Goal: Information Seeking & Learning: Learn about a topic

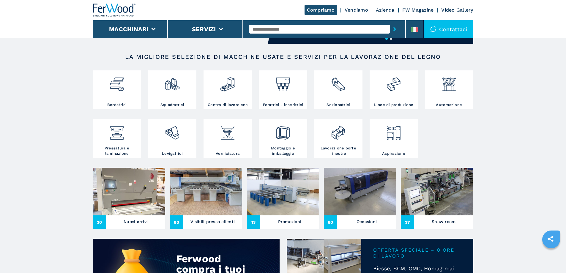
scroll to position [89, 0]
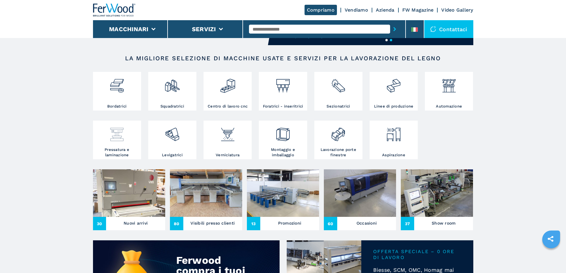
click at [115, 147] on div at bounding box center [117, 134] width 45 height 25
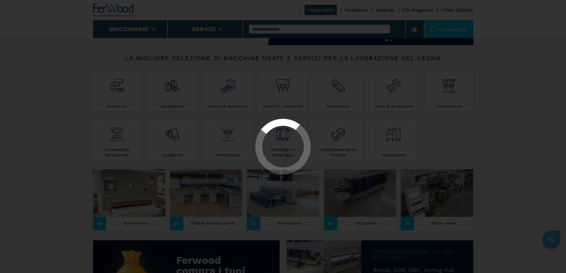
select select "**********"
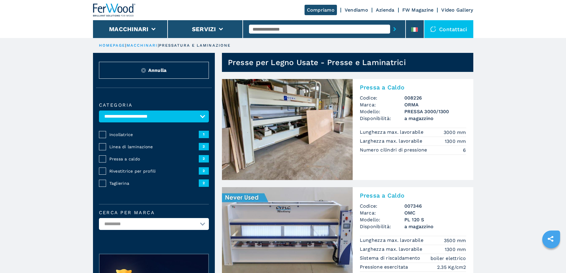
click at [303, 127] on img at bounding box center [287, 129] width 131 height 101
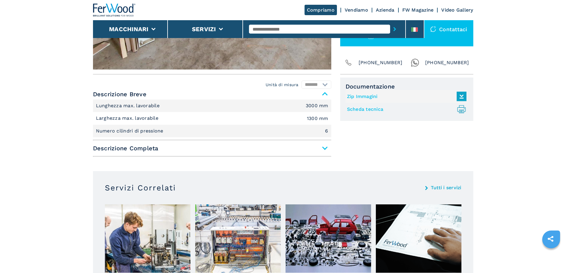
scroll to position [208, 0]
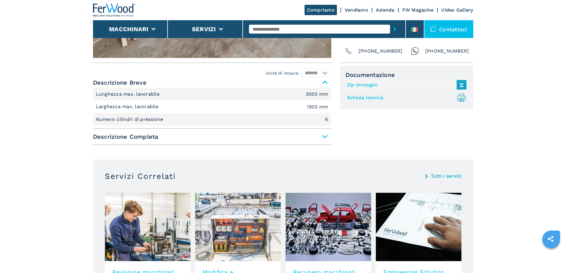
click at [323, 136] on span "Descrizione Completa" at bounding box center [212, 136] width 238 height 11
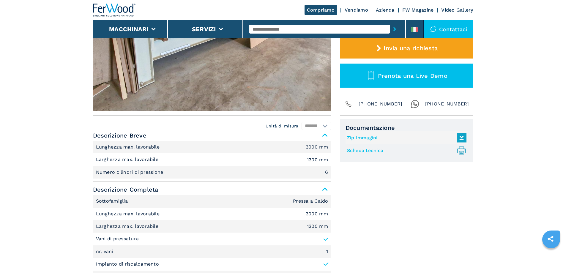
scroll to position [178, 0]
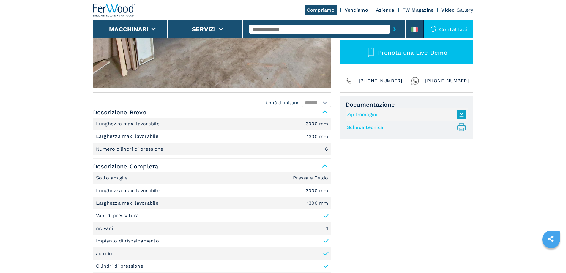
select select "**********"
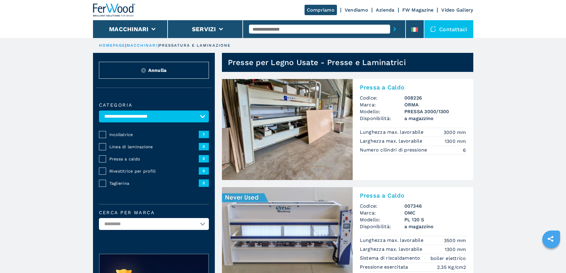
click at [288, 231] on img at bounding box center [287, 237] width 131 height 101
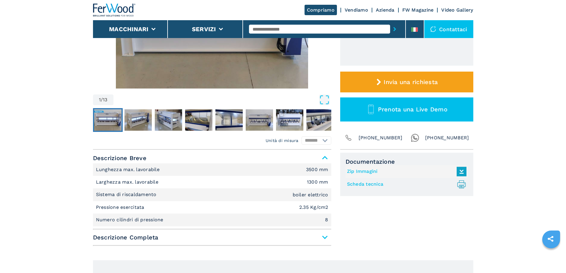
scroll to position [149, 0]
click at [324, 237] on span "Descrizione Completa" at bounding box center [212, 237] width 238 height 11
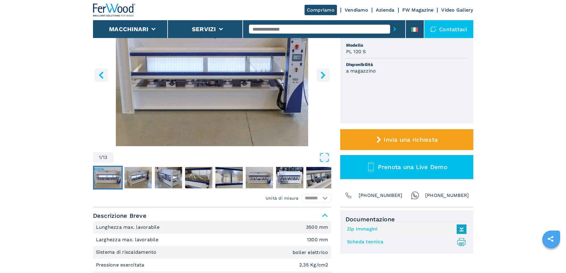
scroll to position [89, 0]
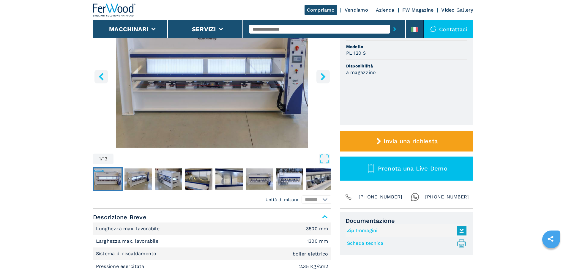
click at [104, 177] on img "Go to Slide 1" at bounding box center [107, 179] width 27 height 21
click at [139, 178] on img "Go to Slide 2" at bounding box center [138, 179] width 27 height 21
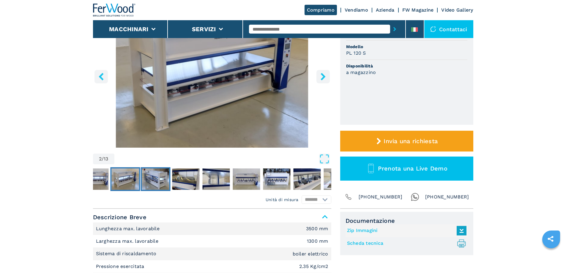
click at [158, 179] on img "Go to Slide 3" at bounding box center [155, 179] width 27 height 21
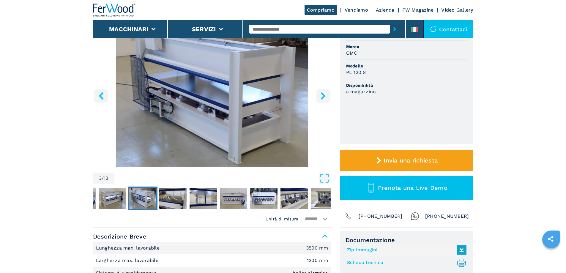
scroll to position [59, 0]
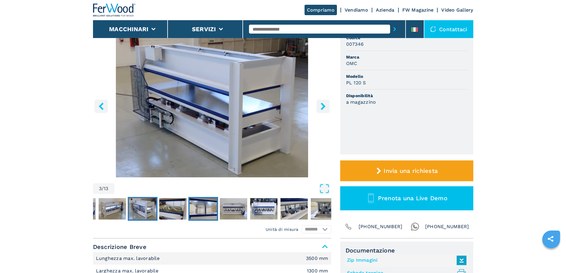
click at [201, 206] on img "Go to Slide 5" at bounding box center [203, 208] width 27 height 21
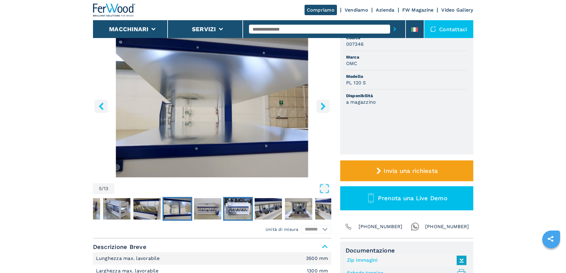
click at [235, 210] on img "Go to Slide 7" at bounding box center [237, 208] width 27 height 21
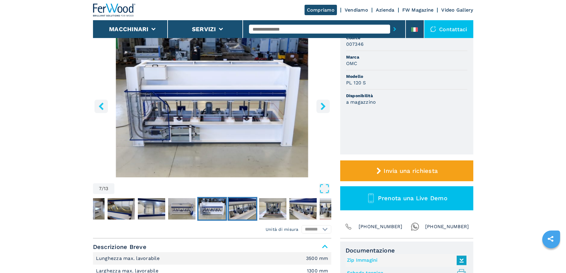
click at [254, 208] on img "Go to Slide 8" at bounding box center [242, 208] width 27 height 21
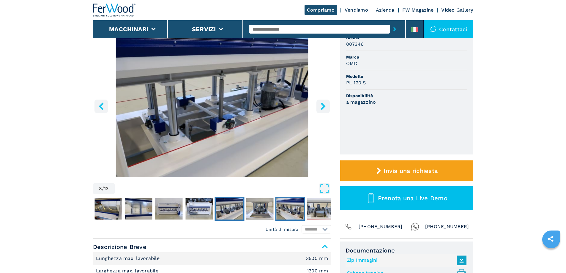
click at [286, 209] on img "Go to Slide 10" at bounding box center [289, 208] width 27 height 21
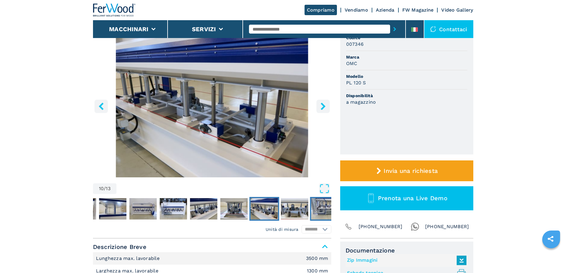
click at [318, 207] on img "Go to Slide 12" at bounding box center [324, 208] width 27 height 21
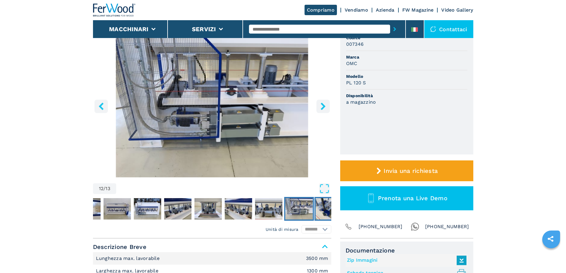
click at [329, 209] on img "Go to Slide 13" at bounding box center [329, 208] width 27 height 21
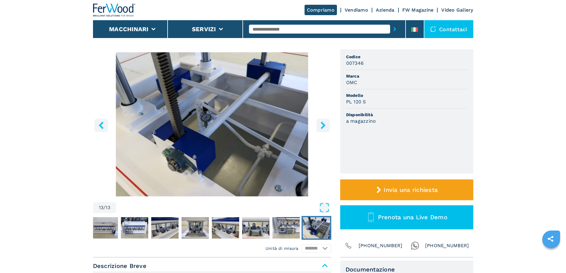
scroll to position [30, 0]
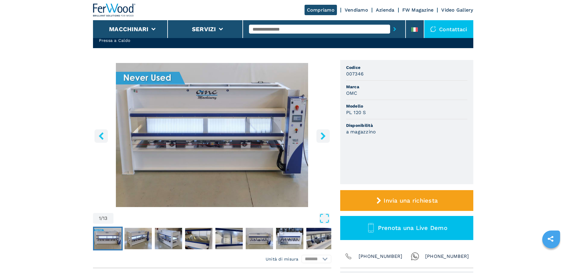
select select "**********"
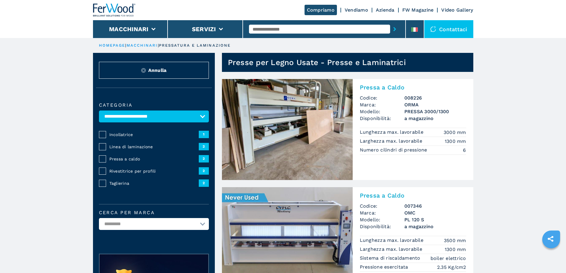
click at [292, 142] on img at bounding box center [287, 129] width 131 height 101
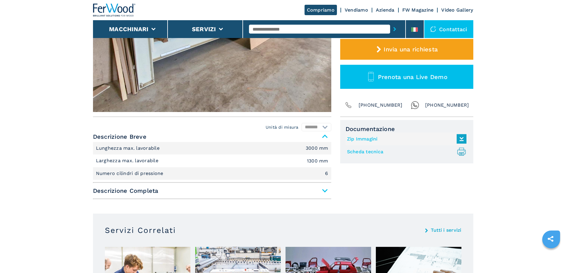
scroll to position [178, 0]
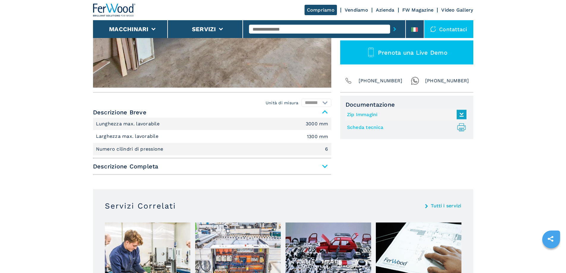
click at [323, 166] on span "Descrizione Completa" at bounding box center [212, 166] width 238 height 11
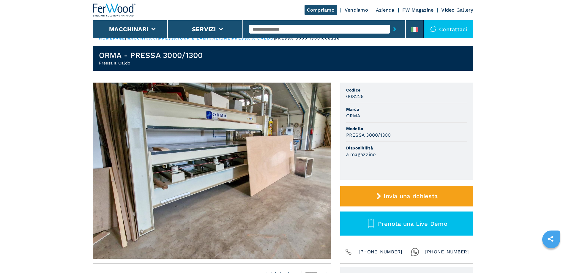
scroll to position [0, 0]
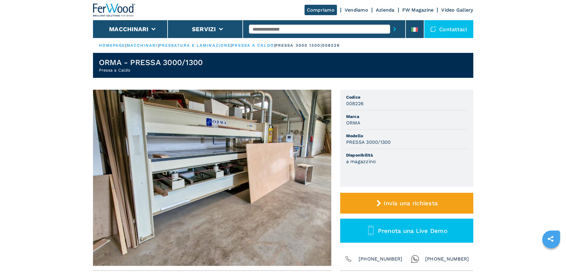
click at [196, 152] on img at bounding box center [212, 178] width 238 height 176
click at [319, 171] on img at bounding box center [212, 178] width 238 height 176
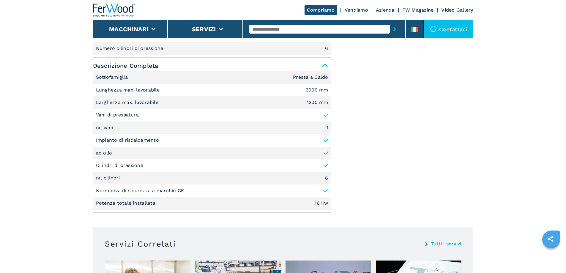
scroll to position [172, 0]
